Goal: Navigation & Orientation: Find specific page/section

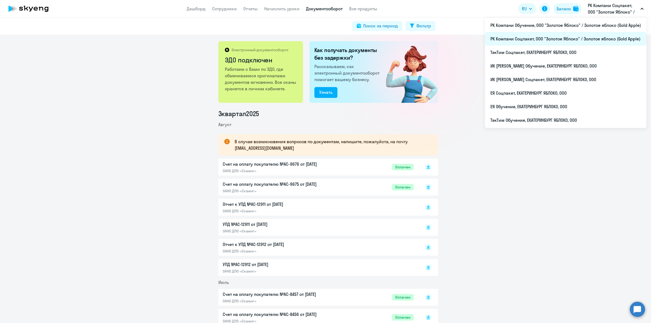
click at [576, 39] on li "РК Компани Соцпакет, ООО "Золотое Яблоко" / Золотое яблоко (Gold Apple)" at bounding box center [565, 39] width 161 height 14
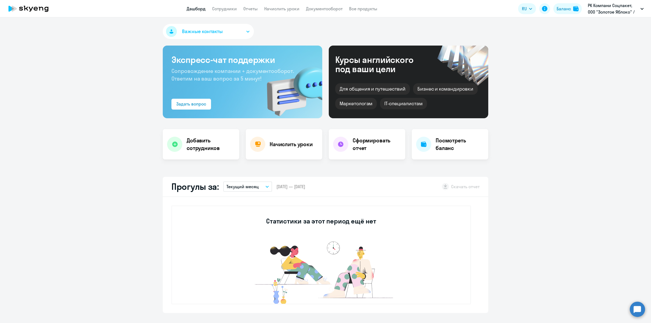
select select "30"
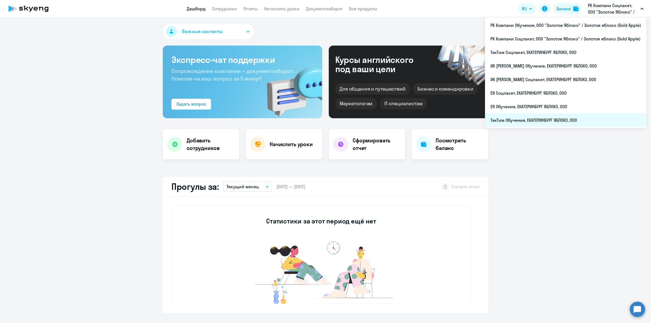
click at [572, 123] on li "ТэкТим Обучение, ЕКАТЕРИНБУРГ ЯБЛОКО, ООО" at bounding box center [565, 120] width 161 height 14
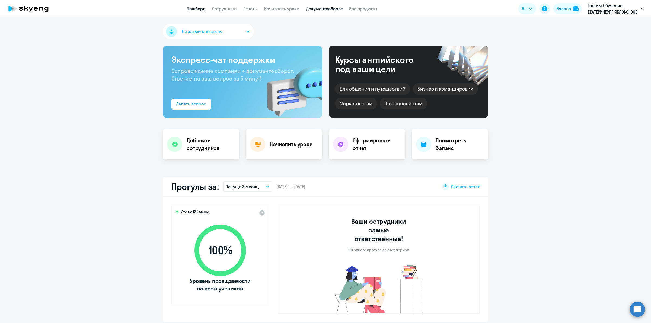
click at [313, 7] on link "Документооборот" at bounding box center [324, 8] width 37 height 5
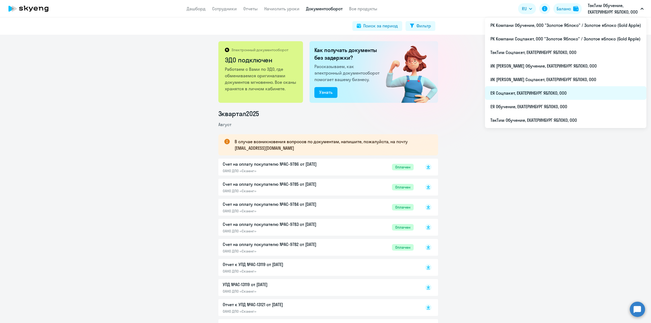
click at [552, 92] on li "ЕЯ Соцпакет, ЕКАТЕРИНБУРГ ЯБЛОКО, ООО" at bounding box center [565, 93] width 161 height 14
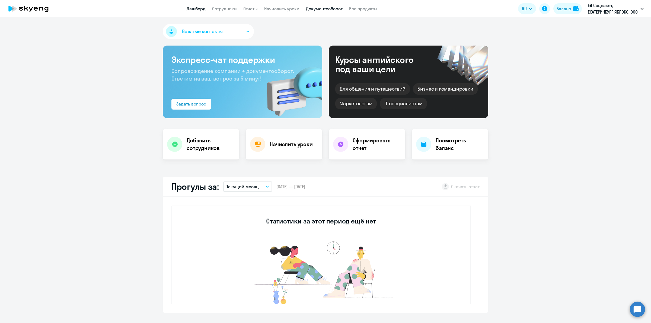
click at [325, 9] on link "Документооборот" at bounding box center [324, 8] width 37 height 5
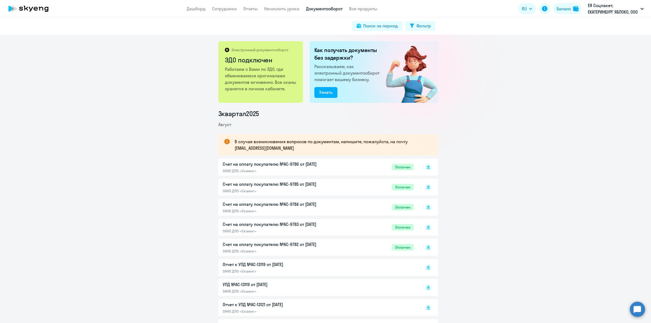
scroll to position [68, 0]
